Goal: Find specific page/section: Find specific page/section

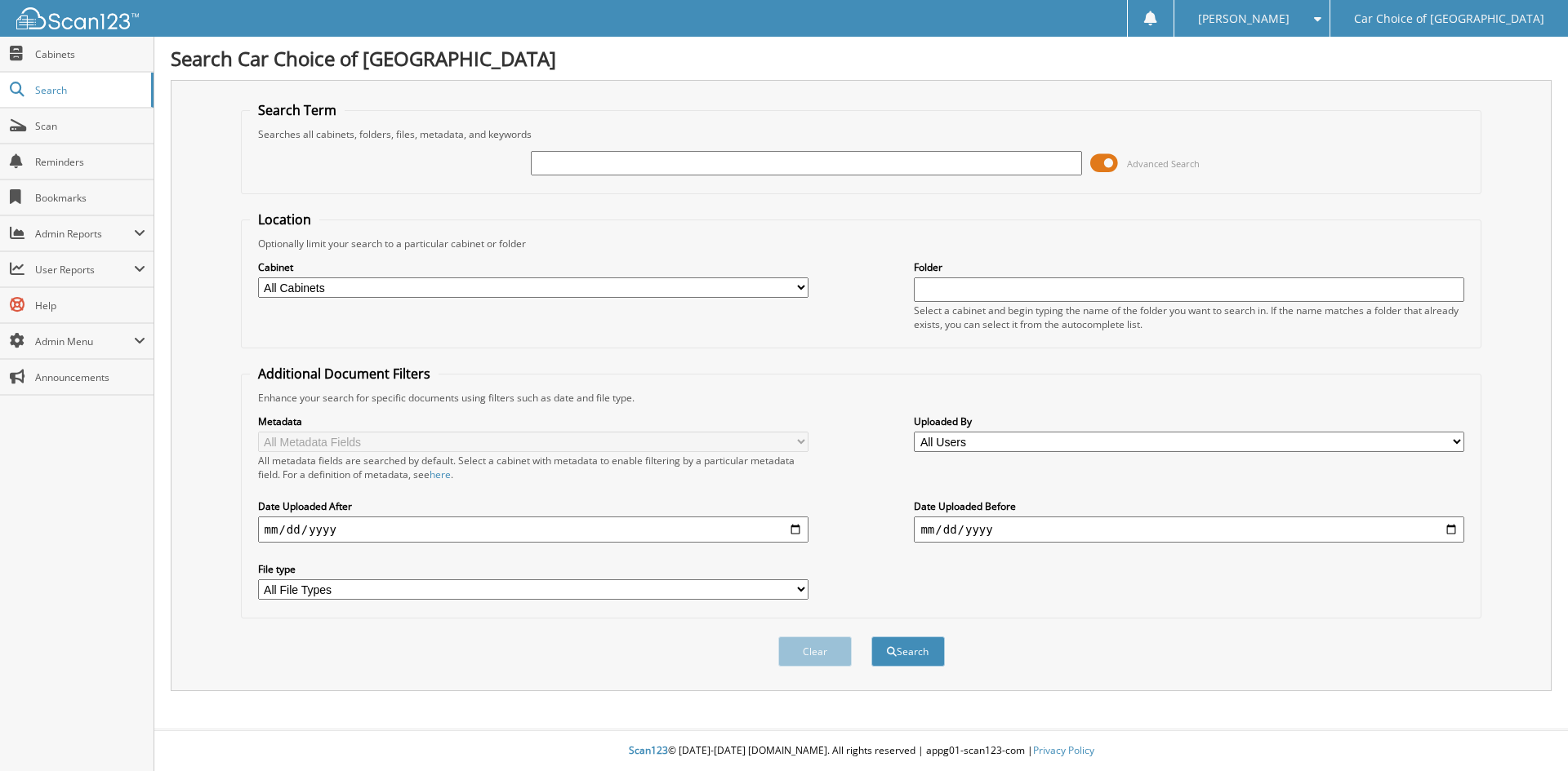
click at [575, 155] on input "text" at bounding box center [806, 163] width 550 height 25
type input "357898"
click at [871, 637] on button "Search" at bounding box center [908, 651] width 74 height 30
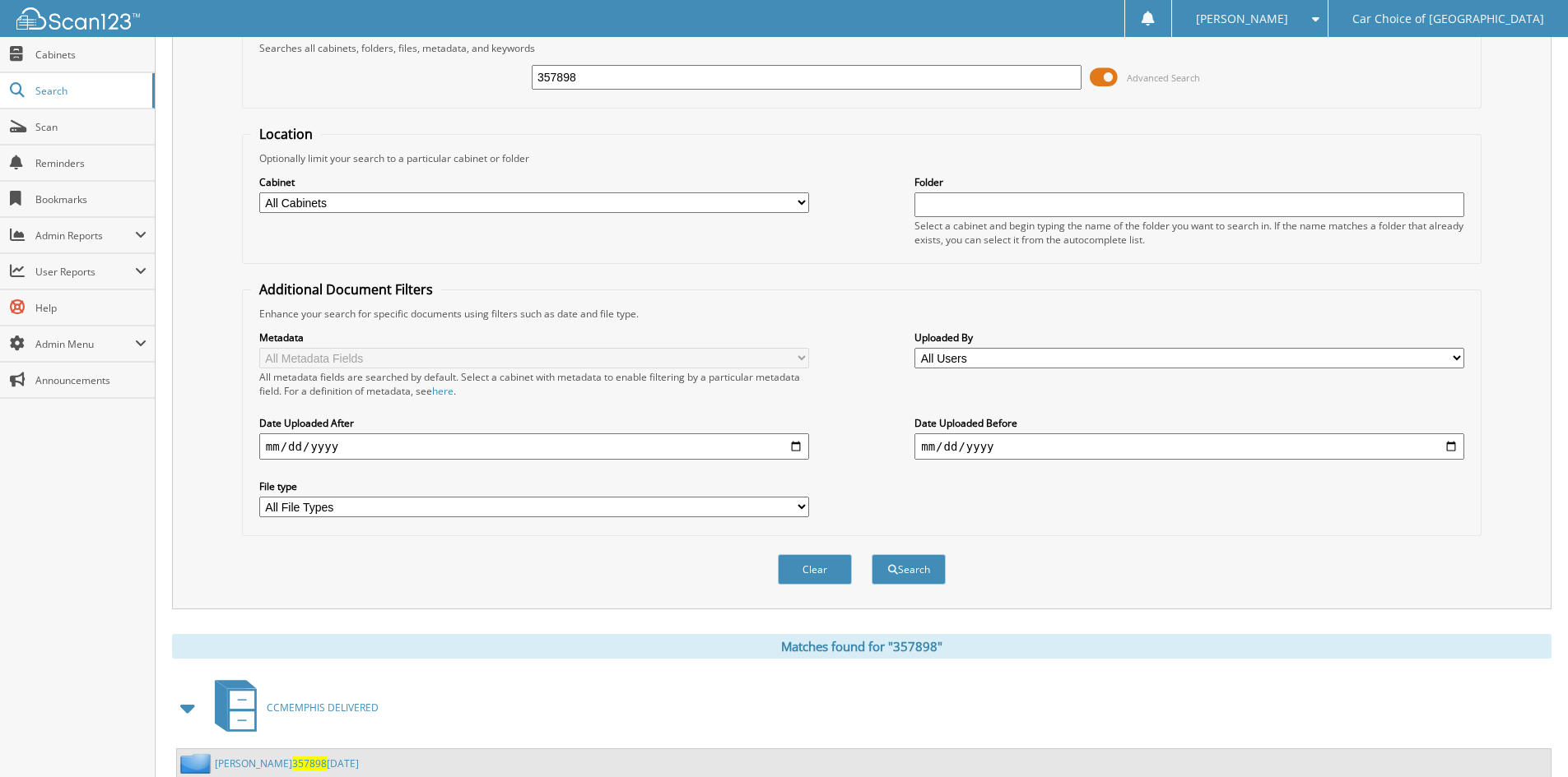
scroll to position [142, 0]
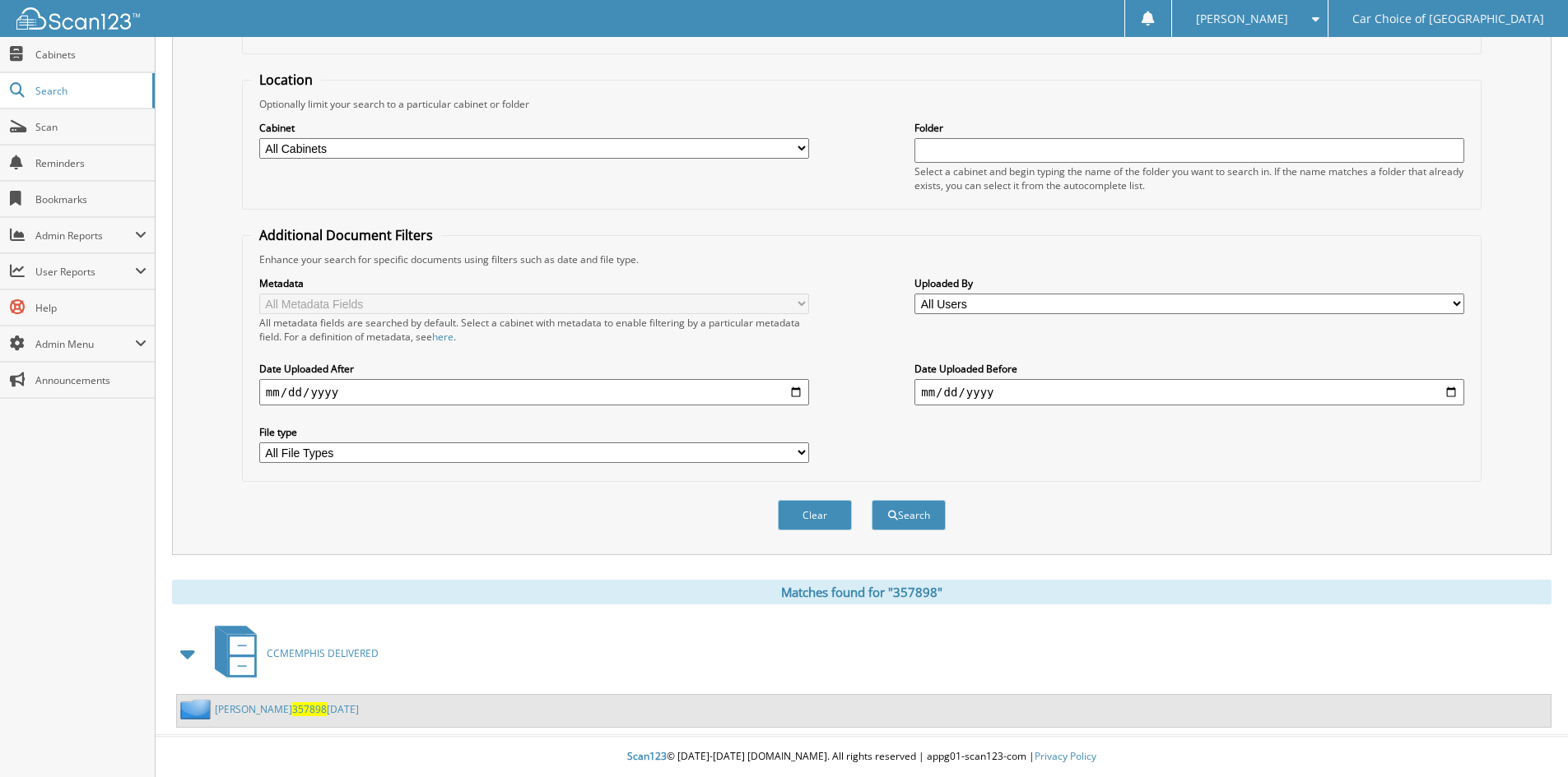
click at [280, 707] on link "BRIEUNA MAXWELL 357898 9-22-25" at bounding box center [287, 709] width 144 height 14
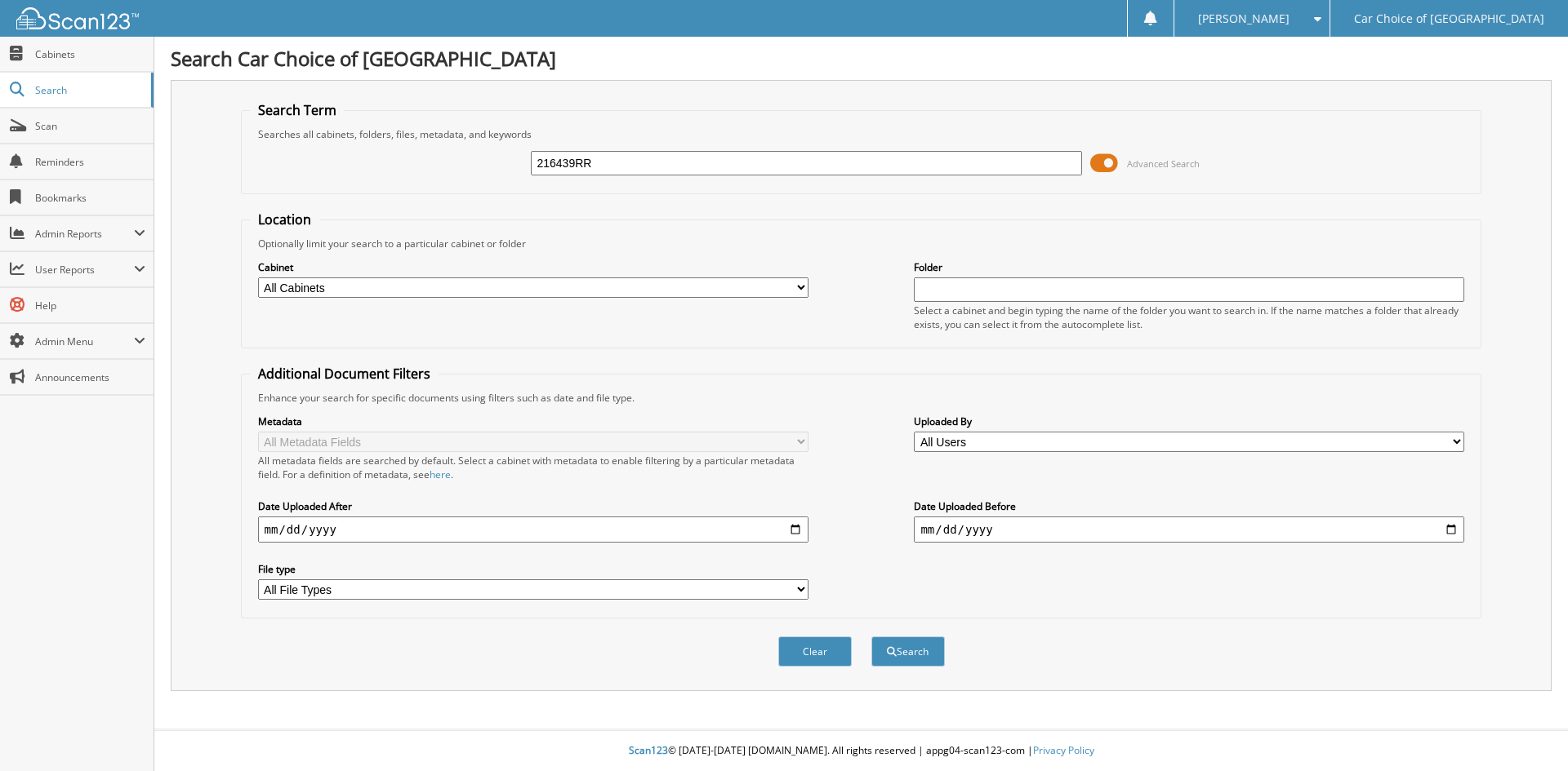
type input "216439RR"
click at [871, 637] on button "Search" at bounding box center [908, 651] width 74 height 30
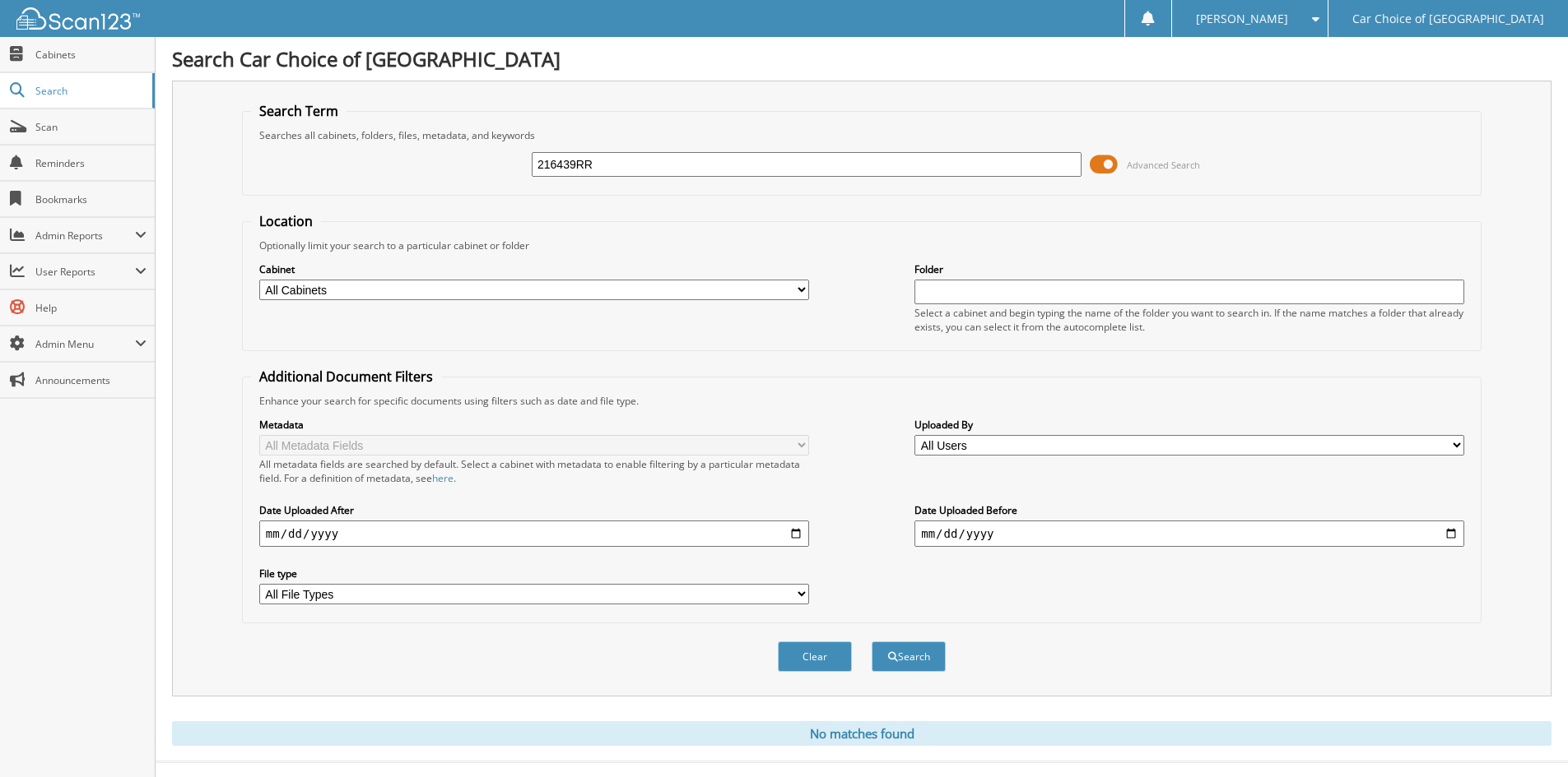
click at [613, 166] on input "216439RR" at bounding box center [806, 164] width 549 height 25
click at [872, 642] on button "Search" at bounding box center [909, 656] width 74 height 31
click at [116, 62] on link "Cabinets" at bounding box center [77, 54] width 154 height 36
